Goal: Task Accomplishment & Management: Manage account settings

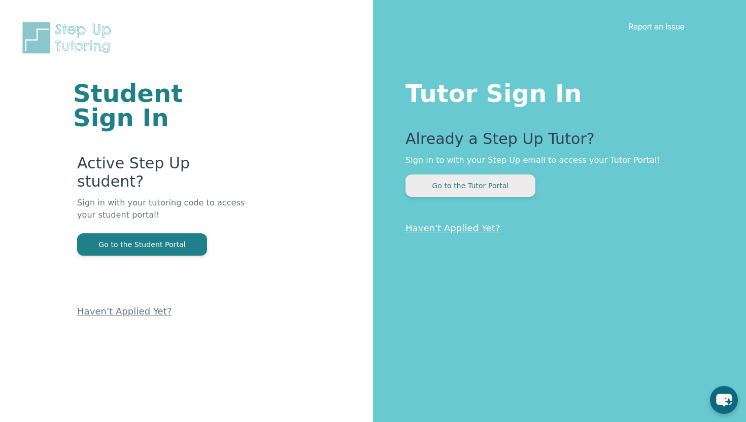
click at [475, 189] on button "Go to the Tutor Portal" at bounding box center [471, 186] width 130 height 22
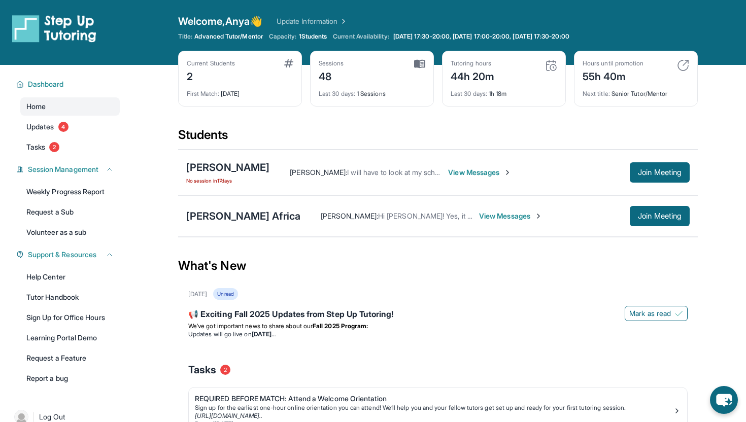
click at [235, 175] on div "Mckenzie Bautista No session in 17 days" at bounding box center [227, 172] width 83 height 24
click at [236, 162] on div "Mckenzie Bautista" at bounding box center [227, 167] width 83 height 14
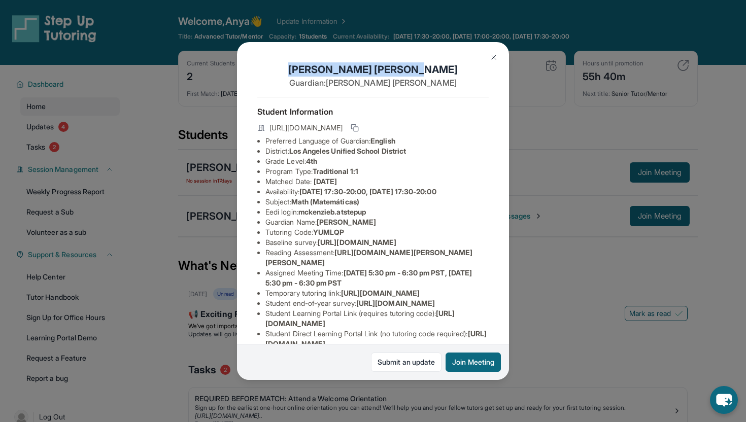
drag, startPoint x: 328, startPoint y: 66, endPoint x: 419, endPoint y: 71, distance: 91.0
click at [419, 71] on h1 "Mckenzie Bautista" at bounding box center [373, 69] width 232 height 14
copy h1 "Mckenzie Bautista"
click at [501, 59] on button at bounding box center [494, 57] width 20 height 20
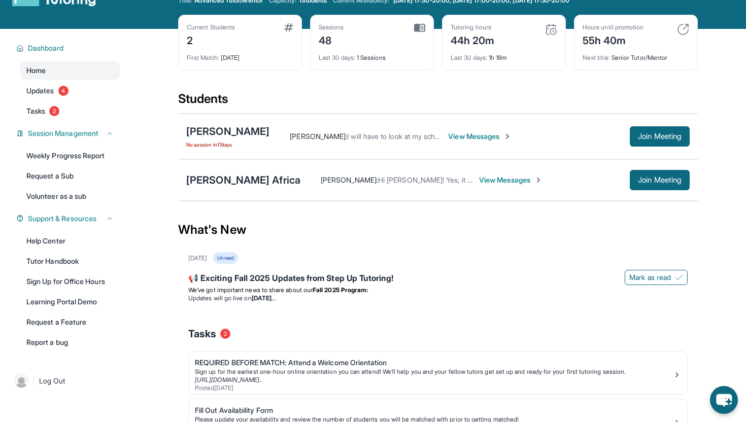
scroll to position [31, 0]
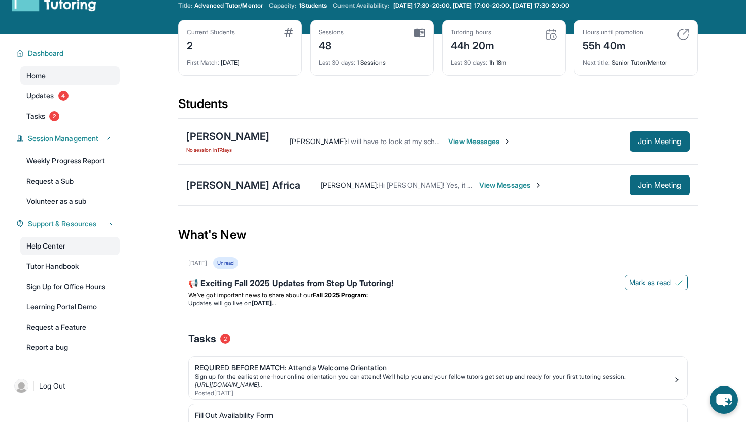
click at [54, 244] on link "Help Center" at bounding box center [70, 246] width 100 height 18
drag, startPoint x: 278, startPoint y: 136, endPoint x: 185, endPoint y: 134, distance: 92.4
click at [185, 134] on div "Mckenzie Bautista No session in 17 days Anya Machbitz : I will have to look at …" at bounding box center [438, 142] width 520 height 46
drag, startPoint x: 185, startPoint y: 134, endPoint x: 257, endPoint y: 132, distance: 71.6
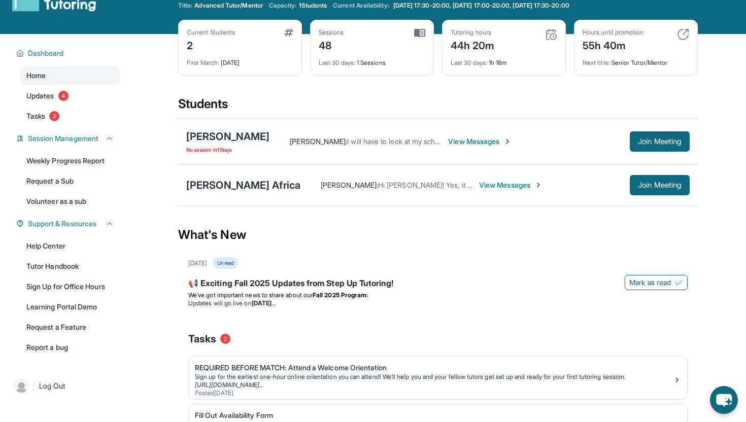
click at [257, 132] on div "Mckenzie Bautista No session in 17 days Anya Machbitz : I will have to look at …" at bounding box center [438, 142] width 520 height 46
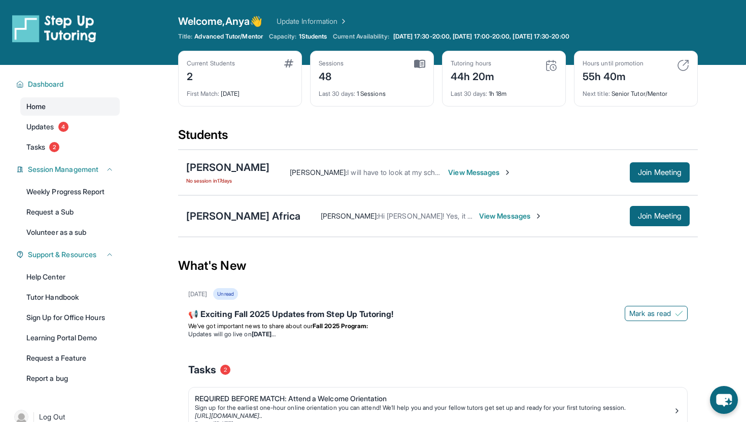
click at [59, 105] on link "Home" at bounding box center [70, 106] width 100 height 18
click at [61, 87] on span "Dashboard" at bounding box center [46, 84] width 36 height 10
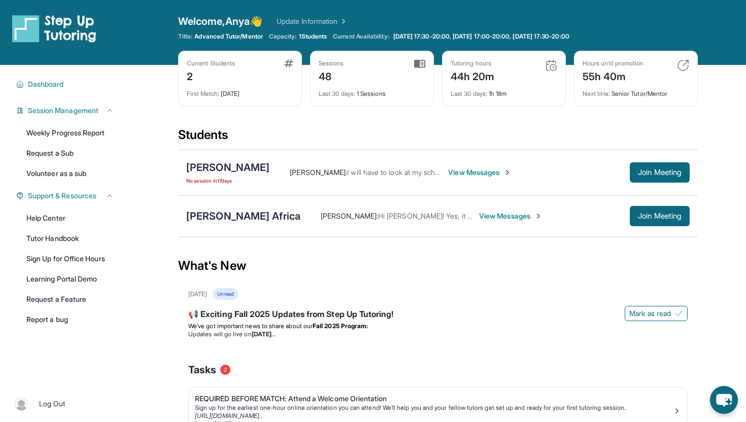
click at [201, 28] on span "Welcome, Anya 👋" at bounding box center [220, 21] width 84 height 14
click at [302, 21] on link "Update Information" at bounding box center [312, 21] width 71 height 10
